Goal: Information Seeking & Learning: Learn about a topic

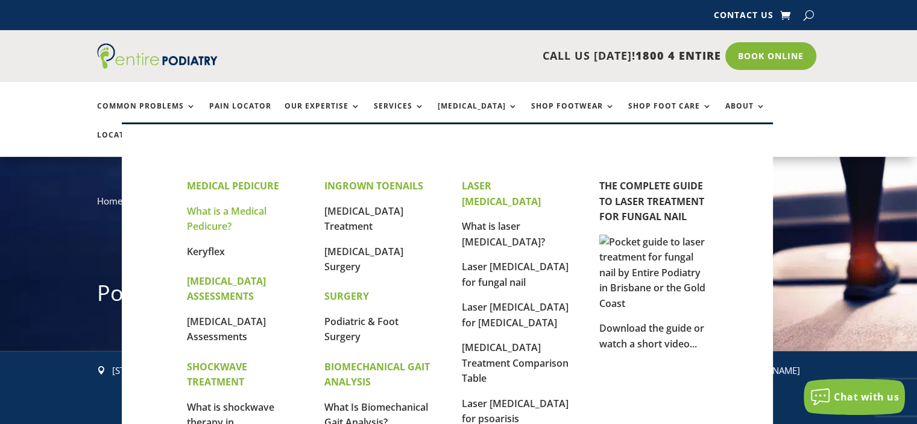
click at [242, 214] on link "What is a Medical Pedicure?" at bounding box center [227, 218] width 80 height 29
click at [240, 210] on link "What is a Medical Pedicure?" at bounding box center [227, 218] width 80 height 29
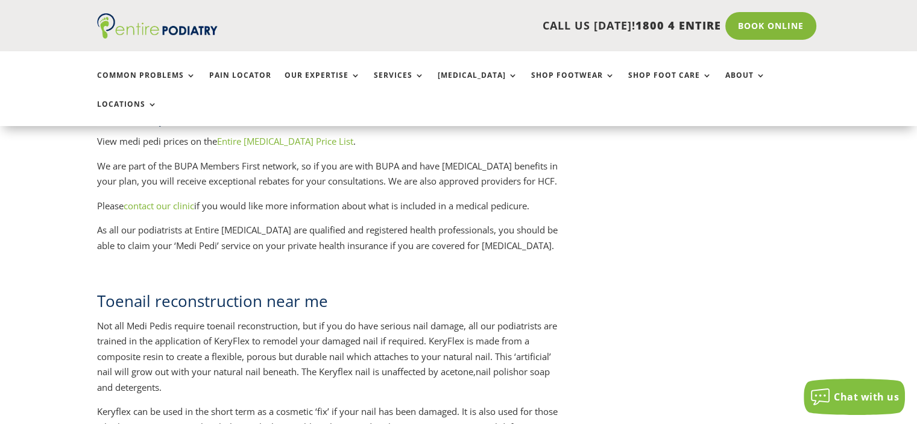
scroll to position [1451, 0]
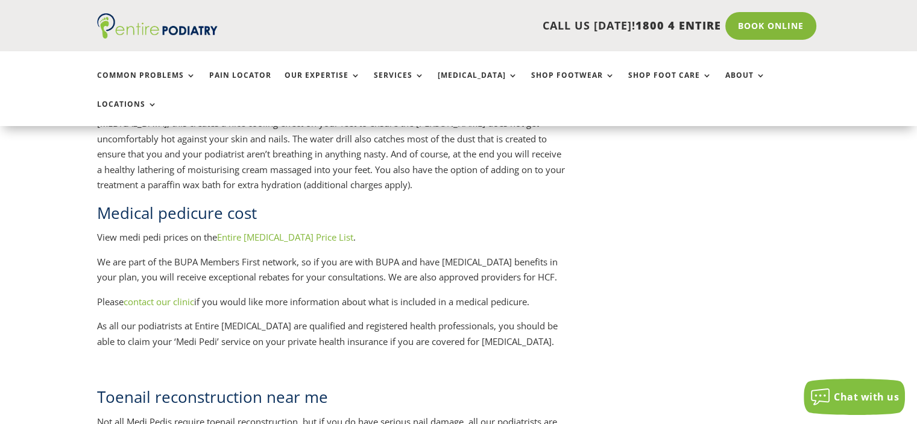
click at [296, 231] on link "Entire Podiatry Price List" at bounding box center [285, 237] width 136 height 12
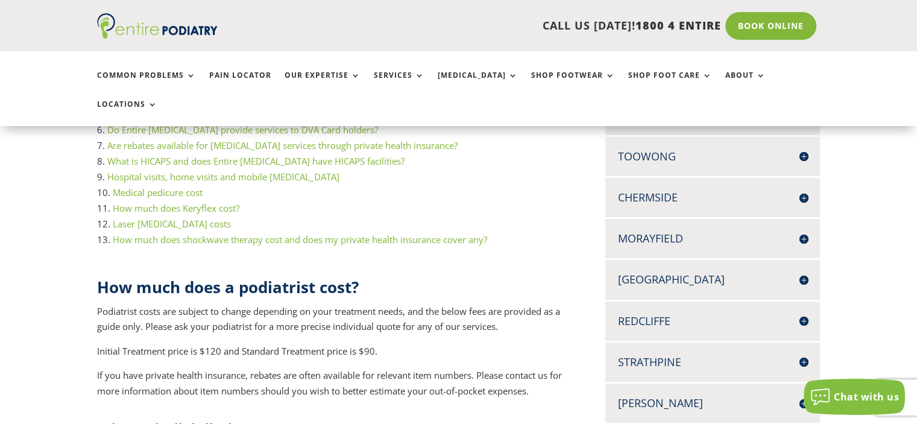
scroll to position [296, 0]
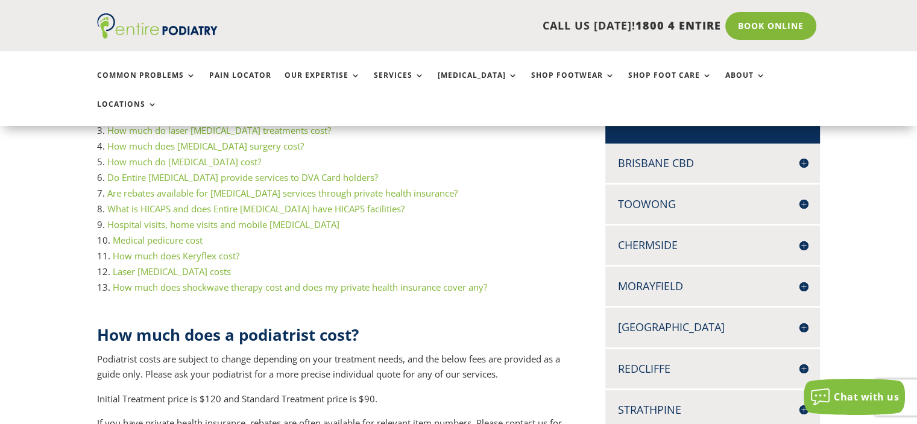
click at [804, 238] on h4 "Chermside" at bounding box center [713, 245] width 191 height 15
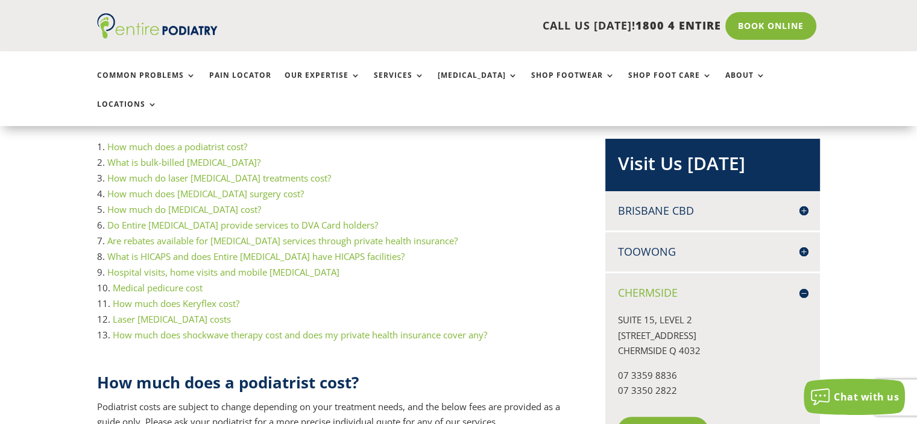
scroll to position [200, 0]
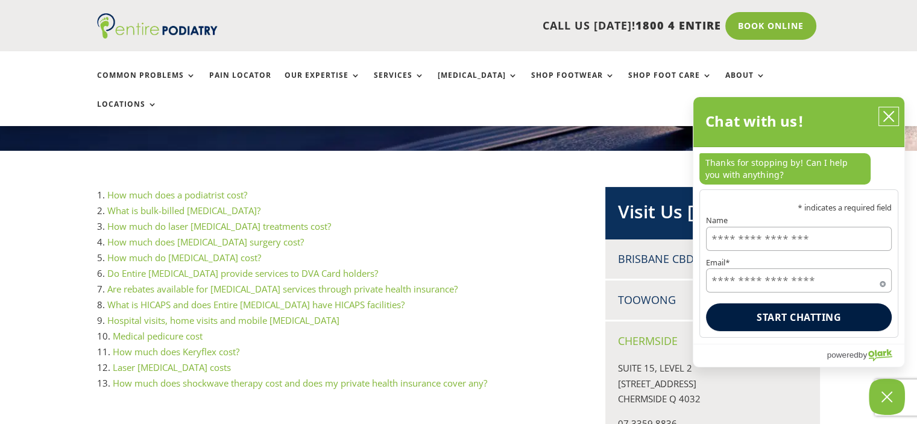
click at [888, 118] on icon "close chatbox" at bounding box center [889, 117] width 10 height 10
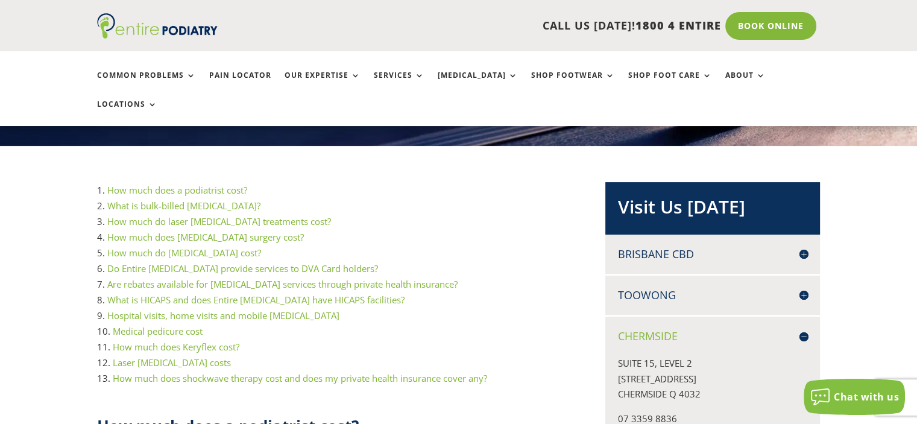
scroll to position [302, 0]
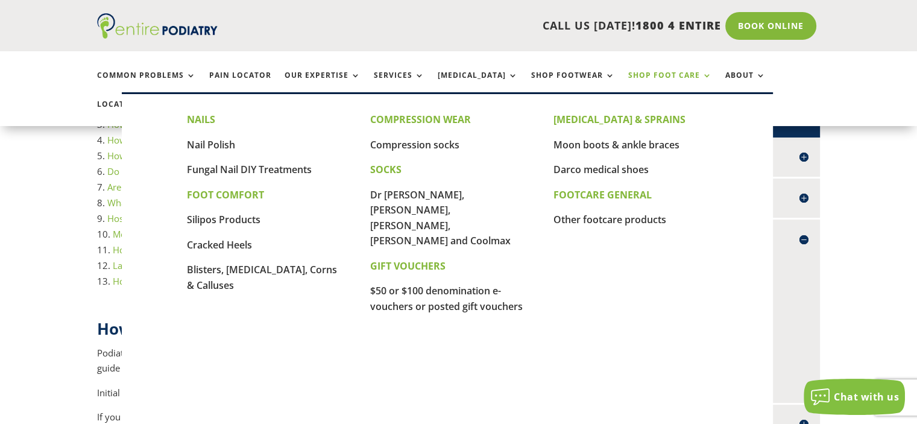
click at [645, 77] on link "Shop Foot Care" at bounding box center [671, 84] width 84 height 26
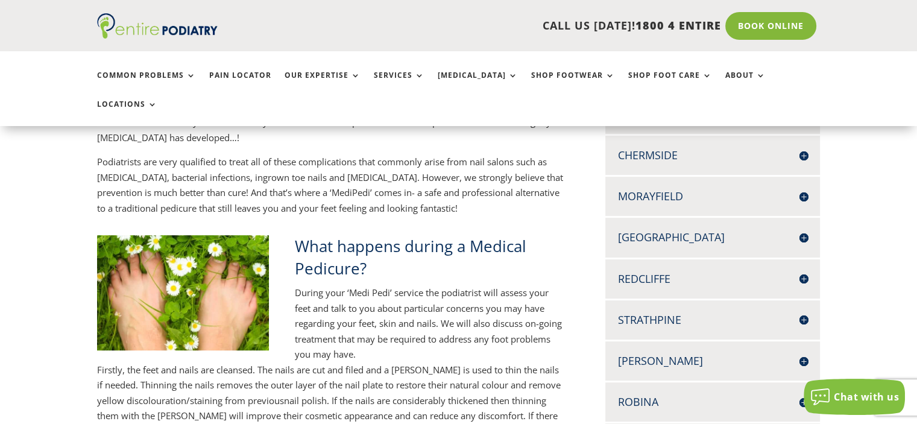
scroll to position [290, 0]
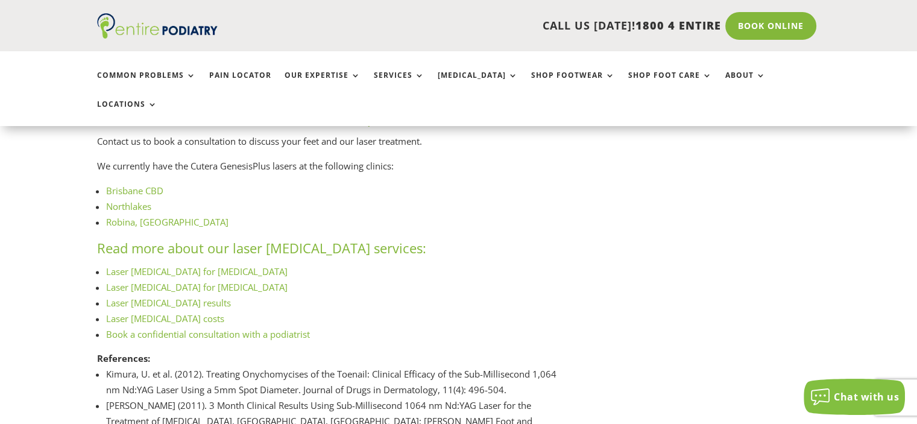
scroll to position [1740, 0]
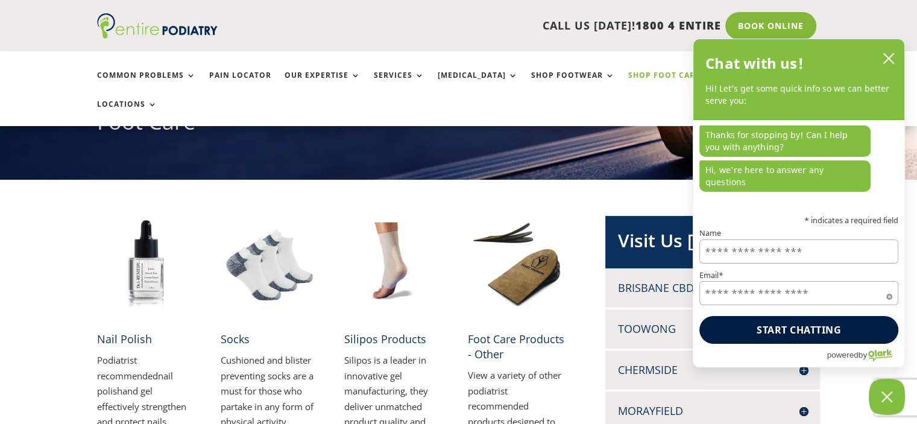
scroll to position [193, 0]
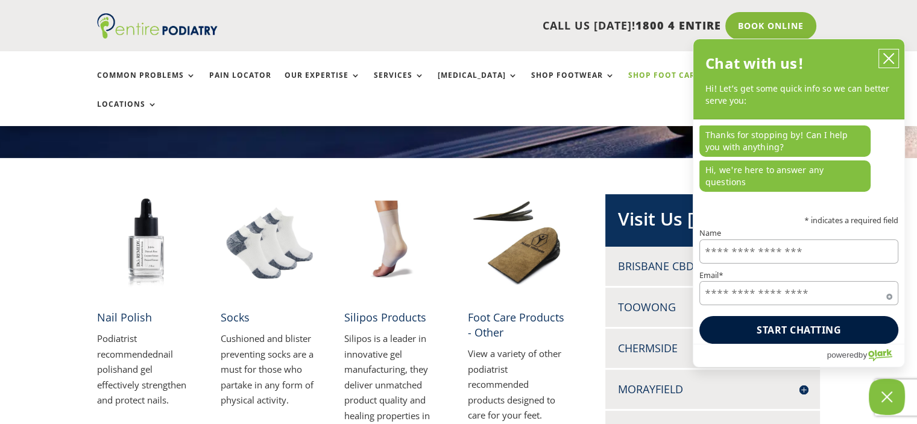
click at [890, 65] on icon "close chatbox" at bounding box center [889, 58] width 12 height 12
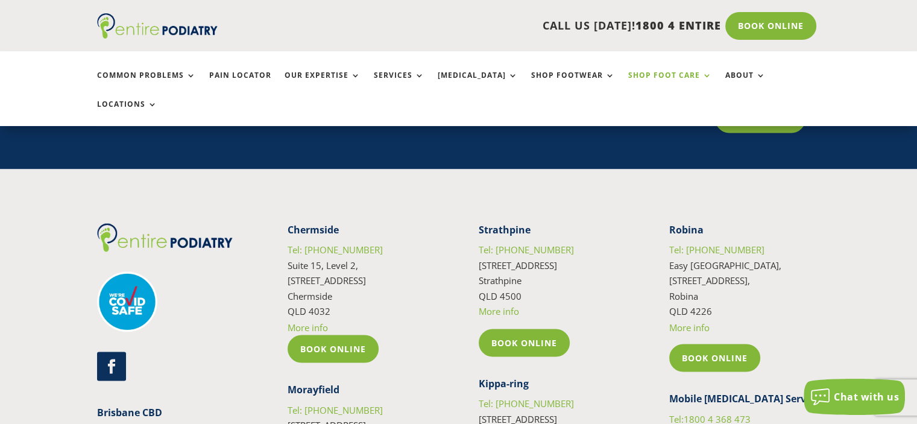
scroll to position [1980, 0]
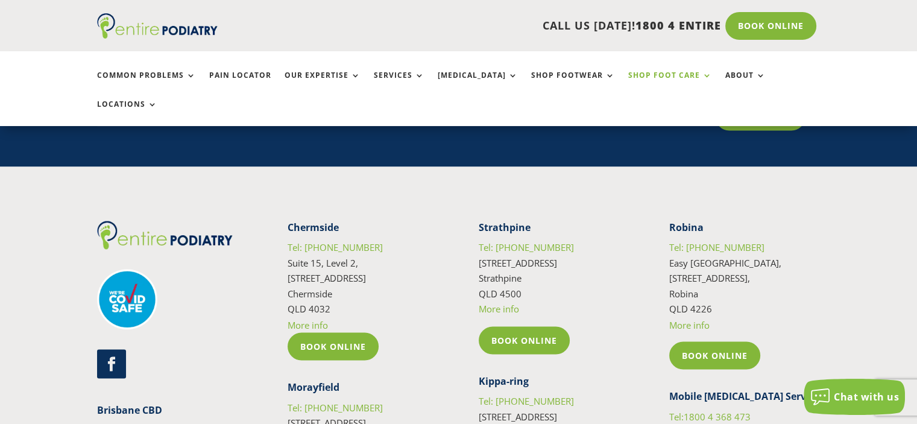
click at [314, 318] on link "More info" at bounding box center [308, 324] width 40 height 12
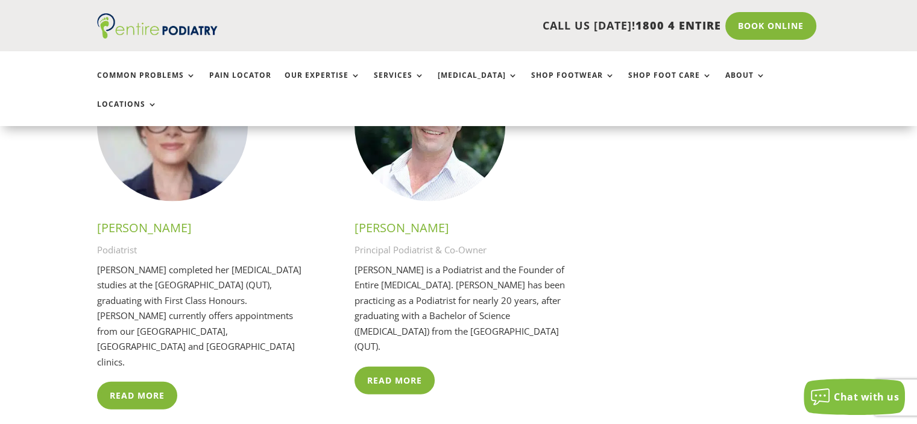
scroll to position [2808, 0]
